Goal: Entertainment & Leisure: Consume media (video, audio)

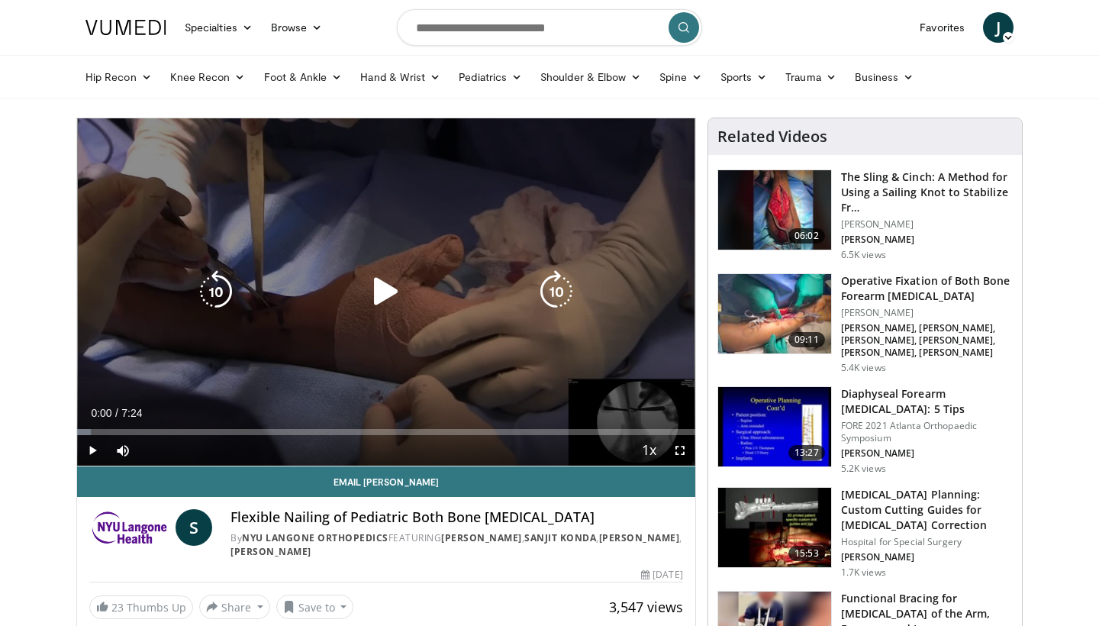
click at [384, 295] on icon "Video Player" at bounding box center [386, 291] width 43 height 43
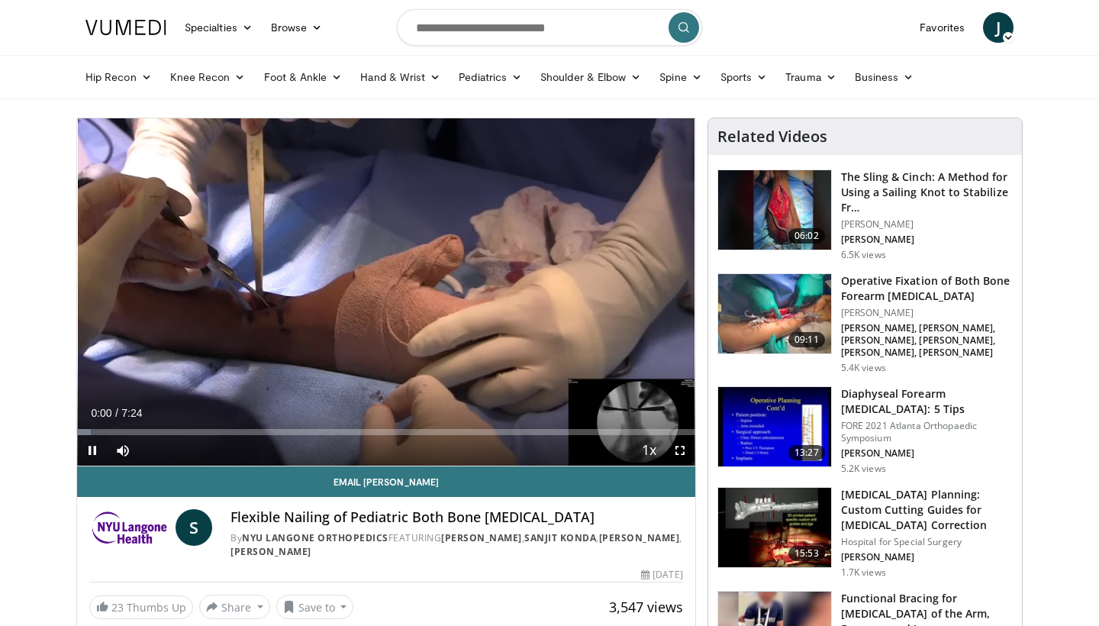
click at [681, 450] on span "Video Player" at bounding box center [680, 450] width 31 height 31
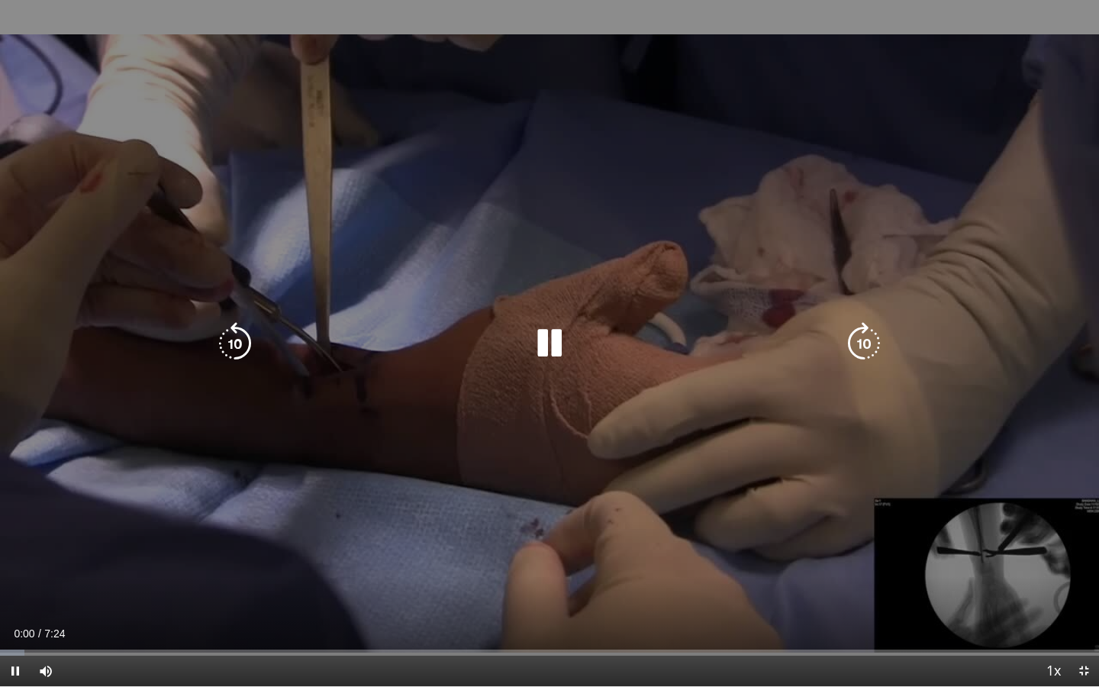
click at [738, 469] on div "10 seconds Tap to unmute" at bounding box center [549, 343] width 1099 height 686
click at [730, 469] on div "10 seconds Tap to unmute" at bounding box center [549, 343] width 1099 height 686
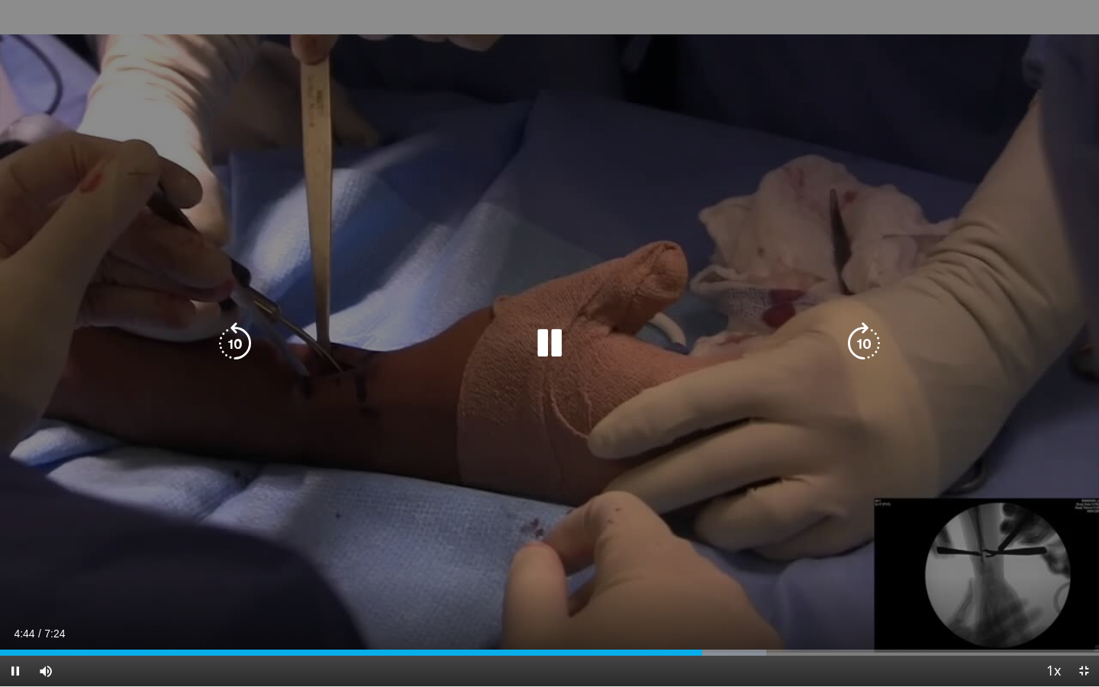
click at [972, 235] on div "10 seconds Tap to unmute" at bounding box center [549, 343] width 1099 height 686
